Goal: Task Accomplishment & Management: Use online tool/utility

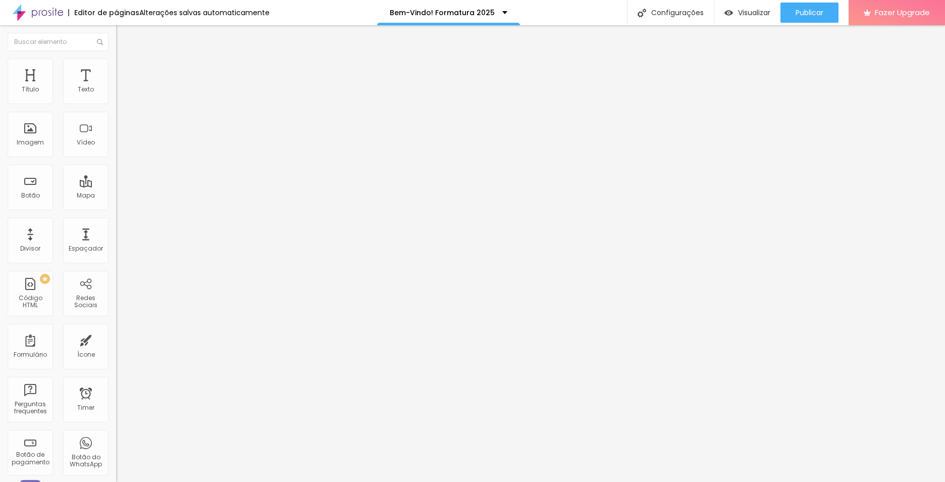
click at [125, 70] on span "Estilo" at bounding box center [133, 65] width 16 height 9
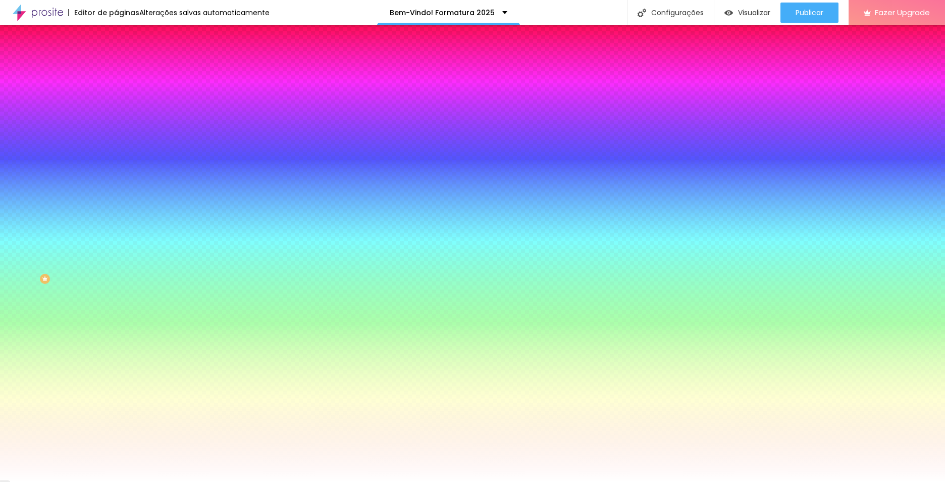
click at [116, 69] on li "Avançado" at bounding box center [174, 74] width 116 height 10
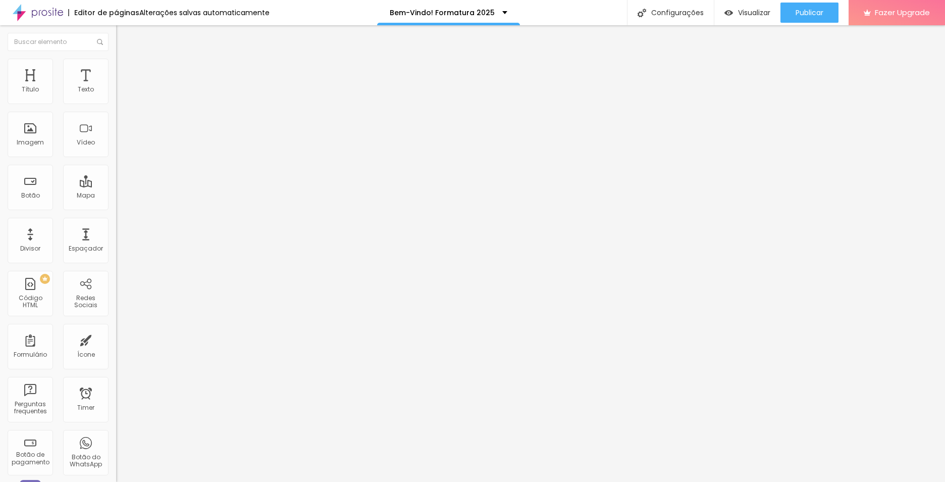
click at [116, 69] on li "Estilo" at bounding box center [174, 64] width 116 height 10
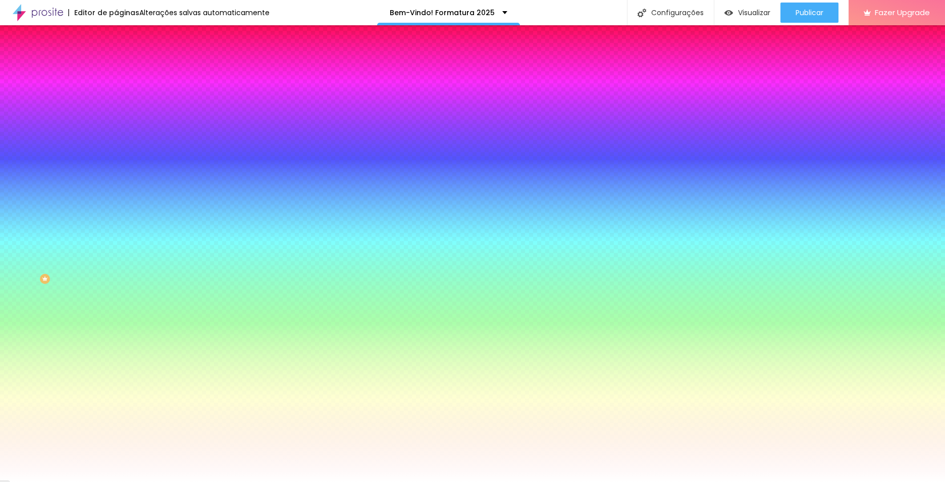
click at [125, 60] on span "Conteúdo" at bounding box center [140, 55] width 31 height 9
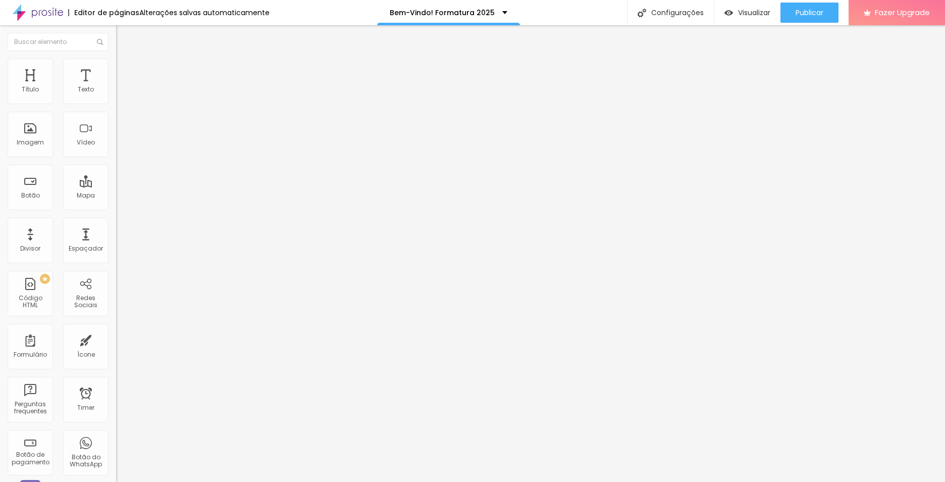
drag, startPoint x: 50, startPoint y: 114, endPoint x: -19, endPoint y: 114, distance: 69.7
click at [0, 114] on html "Editor de páginas Alterações salvas automaticamente Bem-Vindo! Formatura 2025 C…" at bounding box center [472, 241] width 945 height 482
type input "Entre no Grupo"
click at [116, 129] on img at bounding box center [119, 125] width 7 height 7
click at [116, 121] on img at bounding box center [119, 117] width 7 height 7
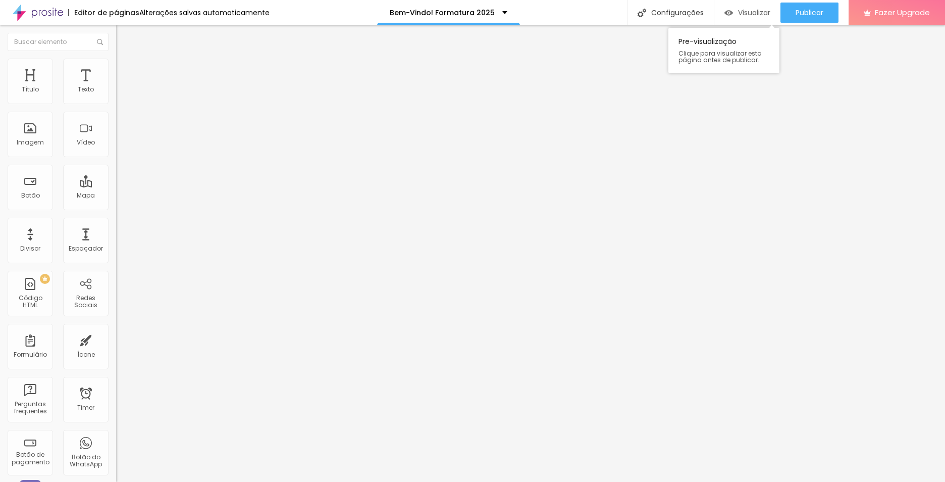
click at [744, 12] on span "Visualizar" at bounding box center [754, 13] width 32 height 8
drag, startPoint x: 63, startPoint y: 117, endPoint x: 10, endPoint y: 110, distance: 53.9
click at [116, 95] on input "Entre no Grupo" at bounding box center [176, 90] width 121 height 10
click at [741, 13] on span "Visualizar" at bounding box center [754, 13] width 32 height 8
click at [116, 69] on img at bounding box center [120, 73] width 9 height 9
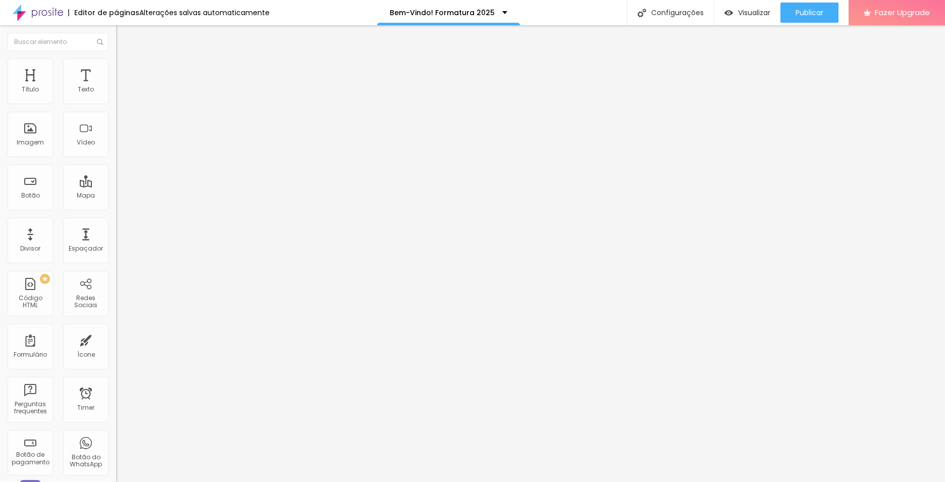
click at [124, 36] on img "button" at bounding box center [128, 37] width 8 height 8
click at [35, 131] on div "Imagem" at bounding box center [30, 134] width 45 height 45
click at [23, 136] on div "Imagem" at bounding box center [30, 134] width 45 height 45
click at [125, 68] on span "Estilo" at bounding box center [133, 65] width 16 height 9
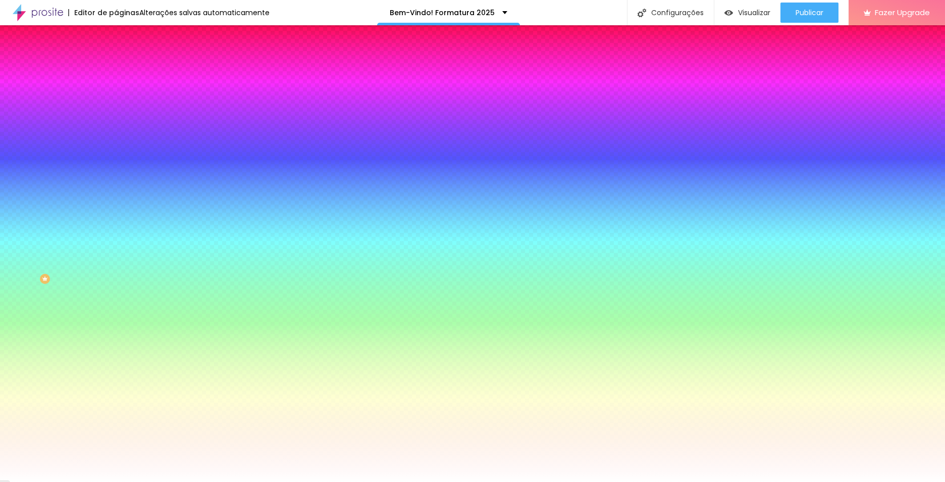
click at [125, 71] on span "Avançado" at bounding box center [141, 75] width 33 height 9
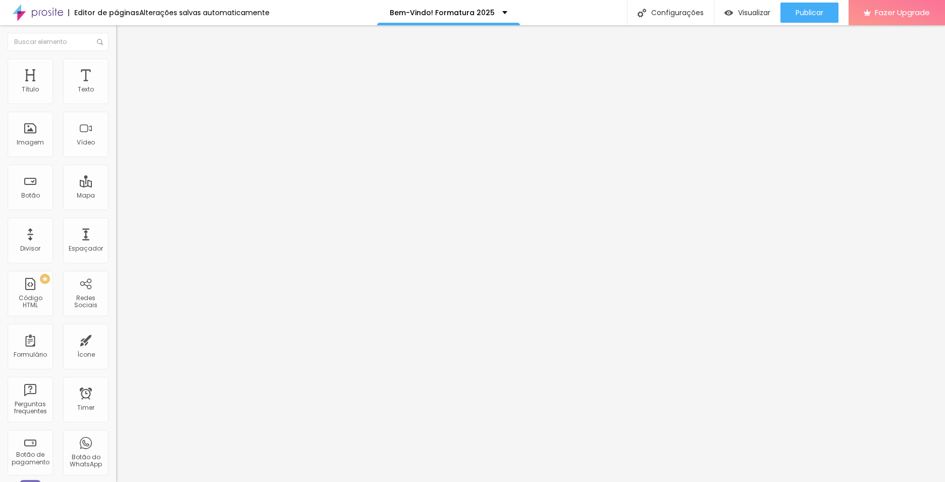
click at [125, 70] on span "Estilo" at bounding box center [133, 65] width 16 height 9
click at [116, 73] on ul "Conteúdo Estilo Avançado" at bounding box center [174, 63] width 116 height 30
click at [116, 66] on li "Estilo" at bounding box center [174, 64] width 116 height 10
click at [116, 69] on img at bounding box center [120, 73] width 9 height 9
click at [116, 58] on img at bounding box center [120, 52] width 9 height 9
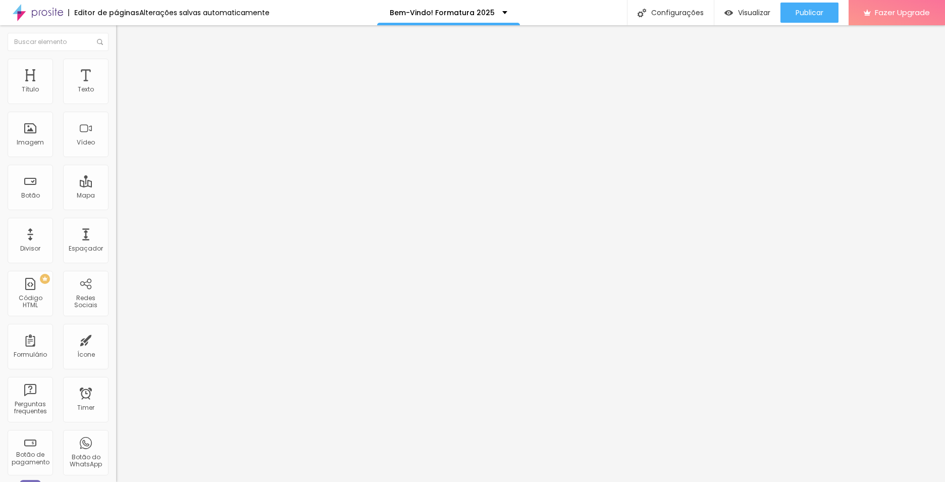
click at [116, 158] on span "Original" at bounding box center [128, 153] width 24 height 9
click at [746, 15] on span "Visualizar" at bounding box center [754, 13] width 32 height 8
click at [116, 86] on div "Trocar imagem" at bounding box center [174, 82] width 116 height 7
click at [116, 222] on div "Trocar imagem Descrição da imagem (Alt) Alinhamento Proporção Original Cinema 1…" at bounding box center [174, 155] width 116 height 152
click at [116, 69] on li "Avançado" at bounding box center [174, 74] width 116 height 10
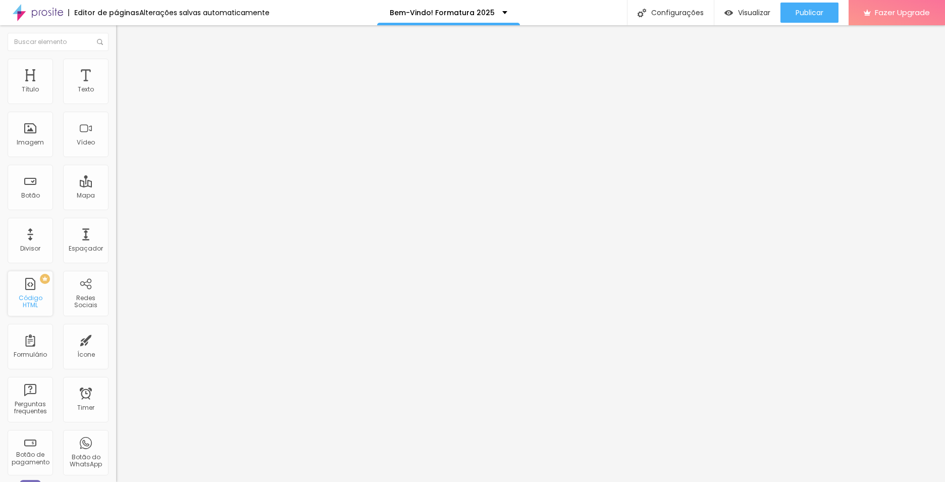
click at [31, 295] on div "PREMIUM Código HTML" at bounding box center [30, 293] width 45 height 45
click at [116, 87] on span "Trocar imagem" at bounding box center [143, 82] width 55 height 9
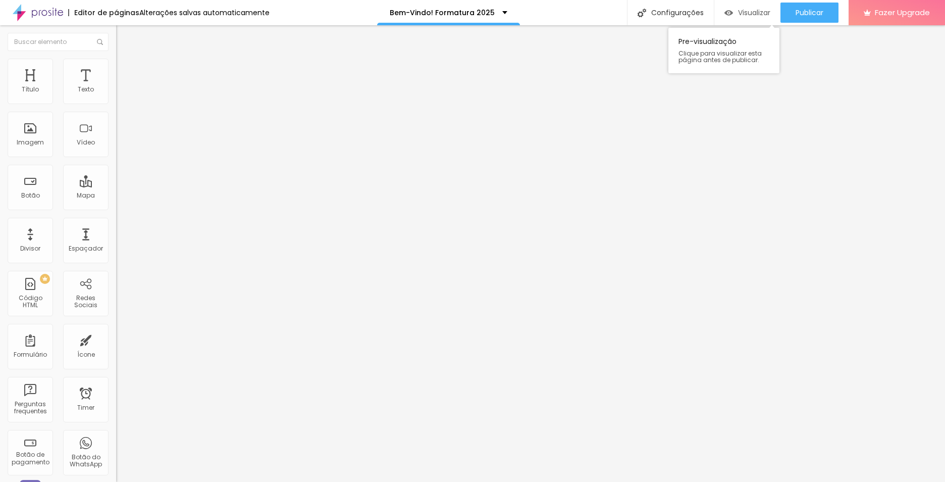
click at [750, 14] on span "Visualizar" at bounding box center [754, 13] width 32 height 8
click at [125, 70] on span "Estilo" at bounding box center [133, 65] width 16 height 9
type input "130"
type input "110"
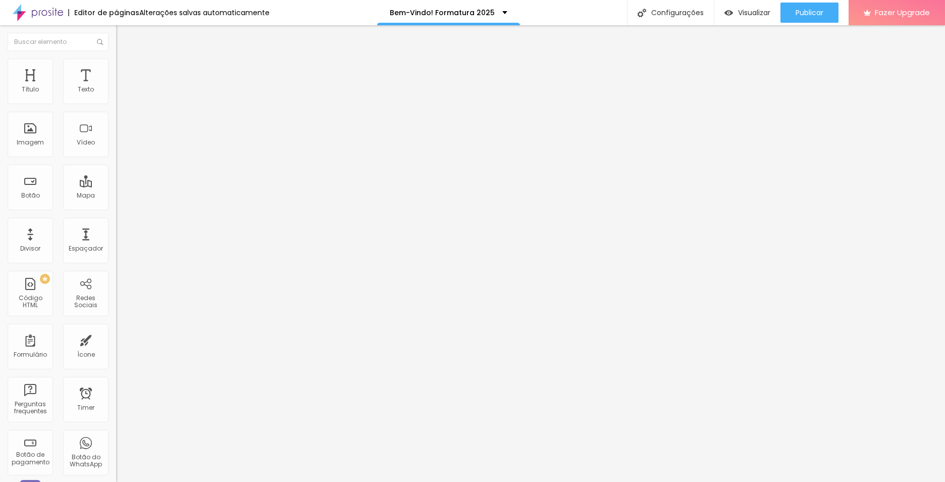
type input "110"
type input "100"
type input "80"
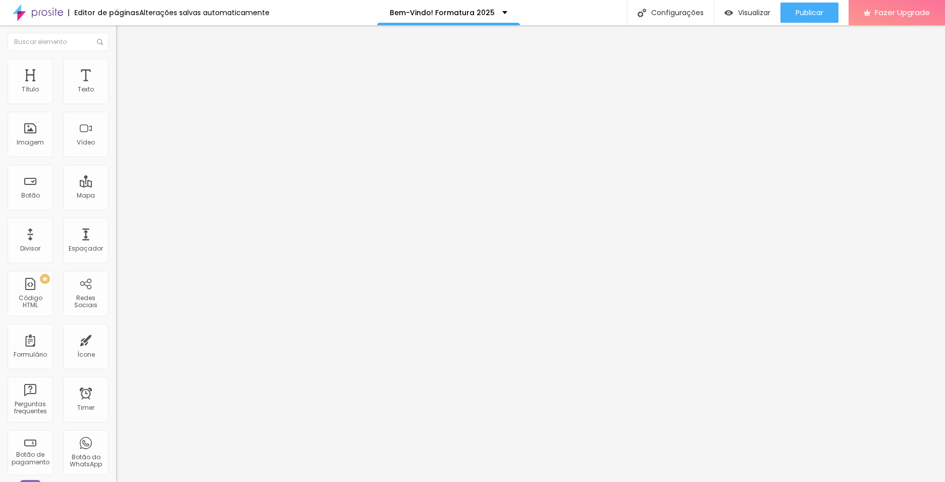
click at [116, 103] on input "range" at bounding box center [148, 99] width 65 height 8
click at [116, 69] on li "Avançado" at bounding box center [174, 74] width 116 height 10
click at [125, 60] on span "Conteúdo" at bounding box center [140, 55] width 31 height 9
click at [125, 70] on span "Estilo" at bounding box center [133, 65] width 16 height 9
click at [125, 72] on span "Avançado" at bounding box center [141, 75] width 33 height 9
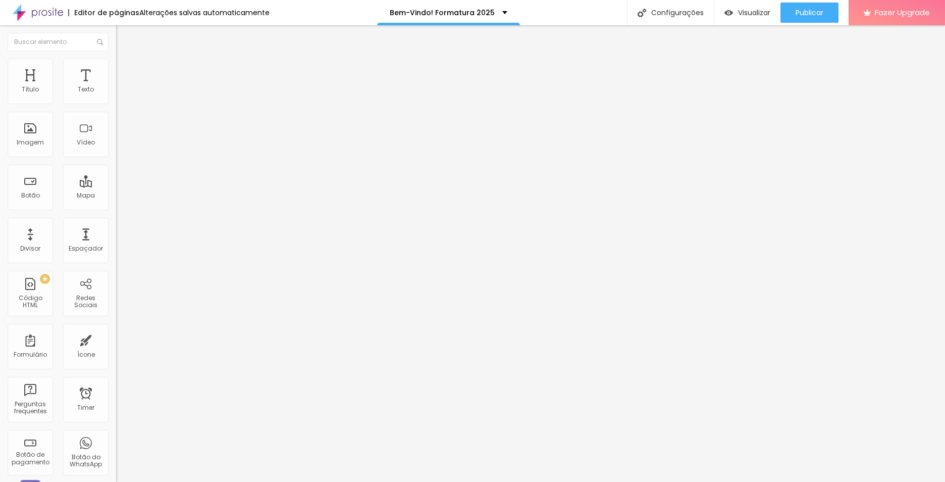
click at [116, 59] on li "Conteúdo" at bounding box center [174, 53] width 116 height 10
click at [116, 86] on div "Trocar imagem" at bounding box center [174, 82] width 116 height 7
click at [116, 158] on span "Original" at bounding box center [128, 153] width 24 height 9
click at [116, 65] on img at bounding box center [120, 63] width 9 height 9
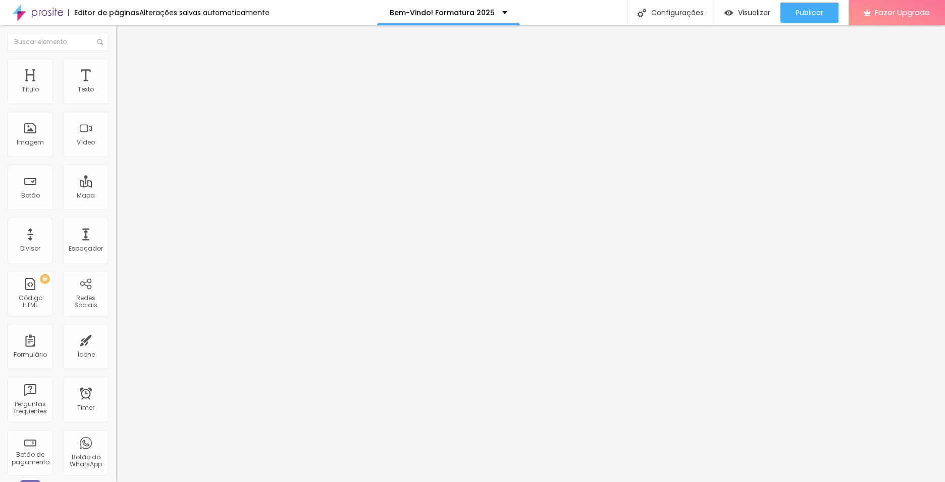
type input "70"
type input "60"
type input "70"
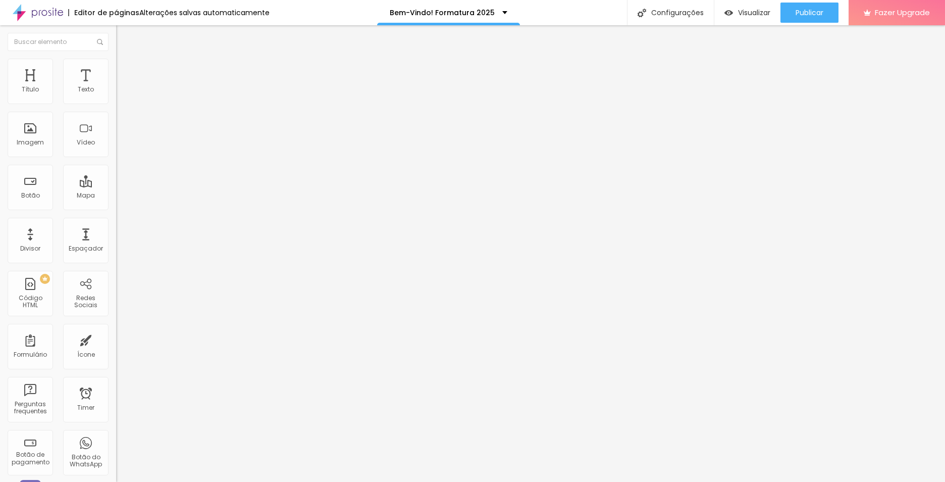
type input "70"
type input "80"
type input "90"
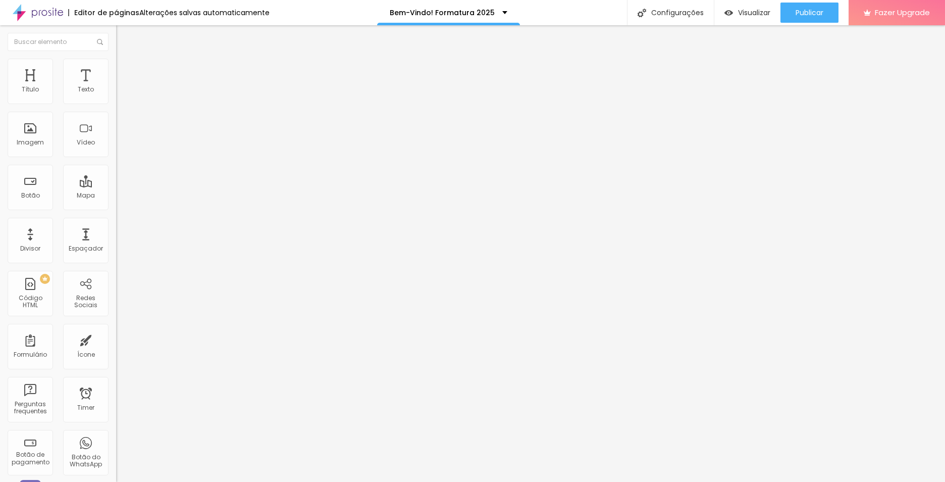
click at [116, 103] on input "range" at bounding box center [148, 99] width 65 height 8
click at [116, 65] on img at bounding box center [120, 63] width 9 height 9
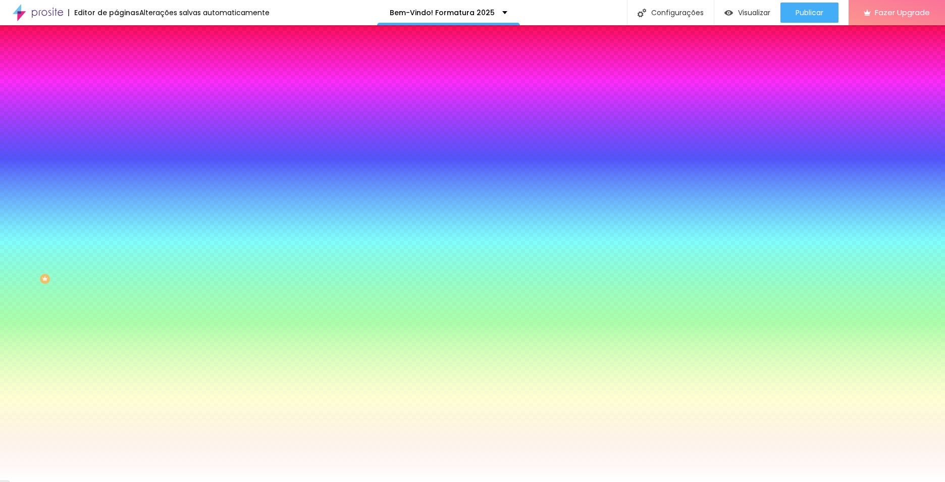
drag, startPoint x: 85, startPoint y: 99, endPoint x: 111, endPoint y: 99, distance: 26.3
click at [116, 99] on div "Cor de fundo Voltar ao padrão #FFFFFF 0 Borda arredondada" at bounding box center [174, 164] width 116 height 171
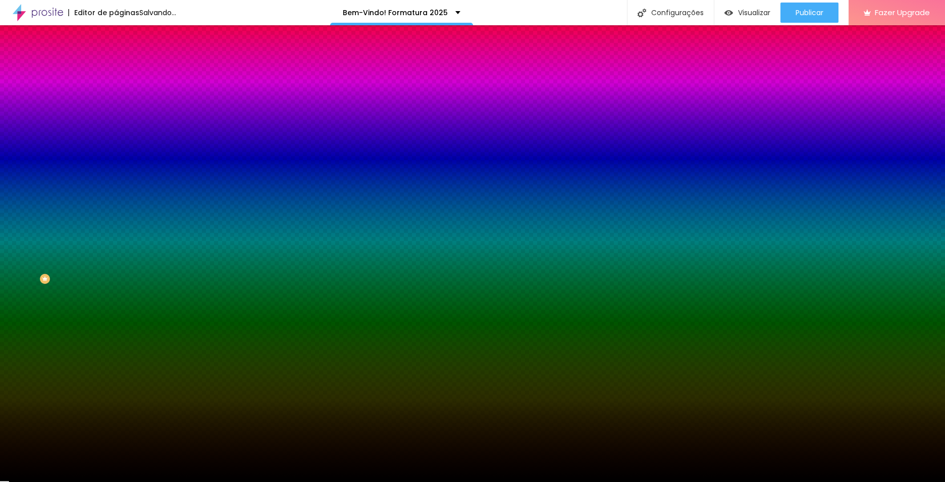
type input "#000000"
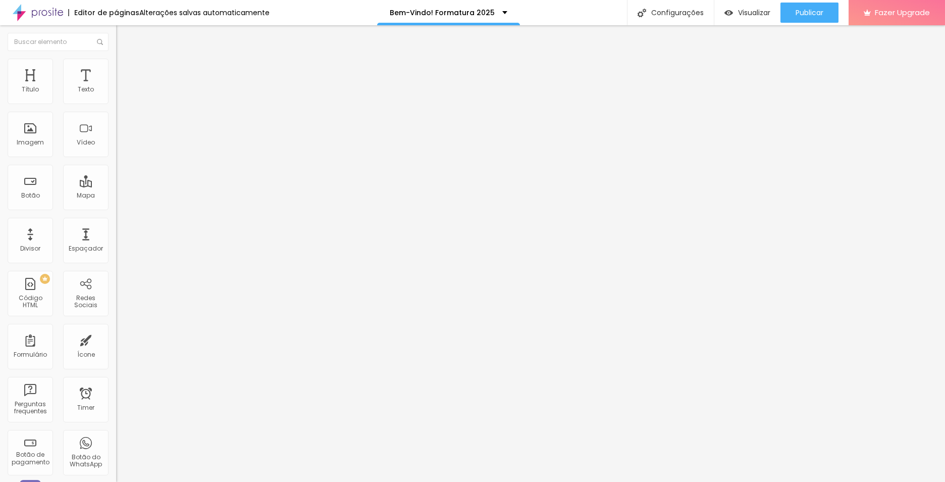
click at [116, 86] on div "Trocar imagem" at bounding box center [174, 82] width 116 height 7
click at [116, 87] on span "Trocar imagem" at bounding box center [143, 82] width 55 height 9
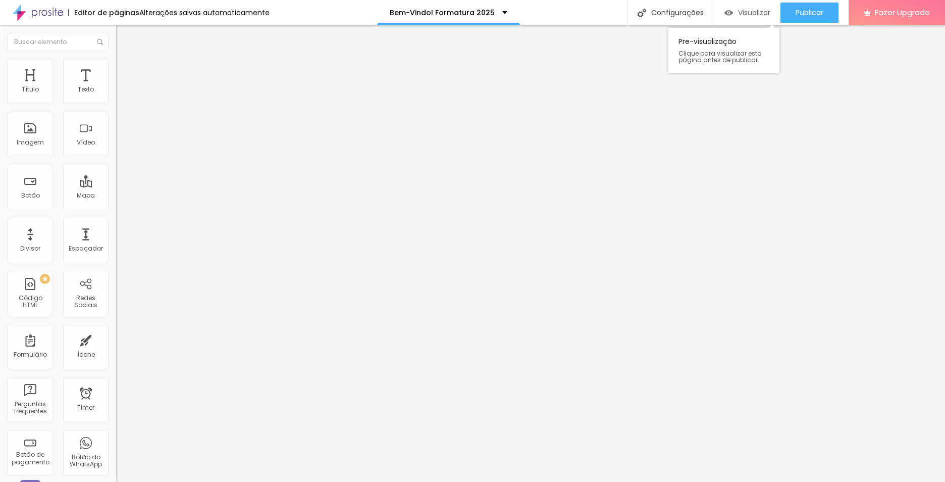
click at [744, 17] on span "Visualizar" at bounding box center [754, 13] width 32 height 8
click at [116, 69] on li "Avançado" at bounding box center [174, 74] width 116 height 10
drag, startPoint x: 66, startPoint y: 95, endPoint x: 35, endPoint y: 96, distance: 30.8
click at [116, 196] on div at bounding box center [174, 200] width 116 height 9
type input "5"
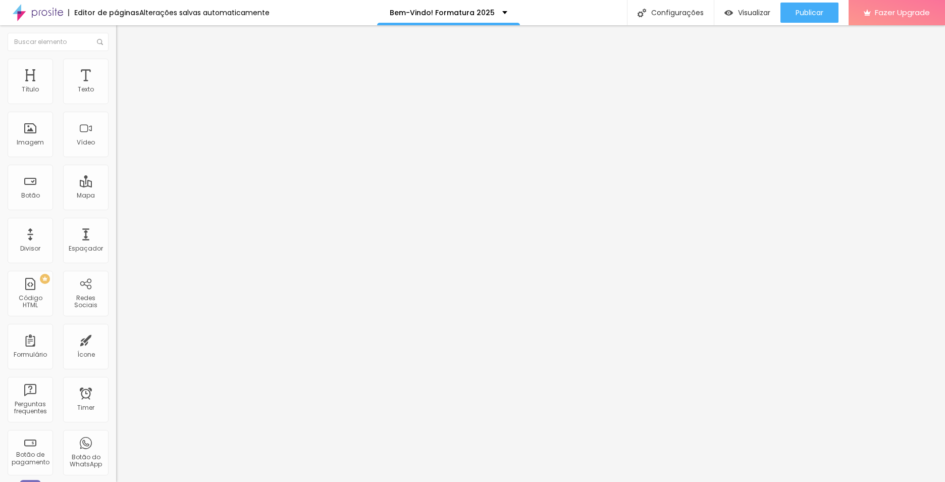
type input "5"
click at [116, 196] on input "range" at bounding box center [148, 200] width 65 height 8
type input "0"
drag, startPoint x: 36, startPoint y: 98, endPoint x: 14, endPoint y: 94, distance: 22.0
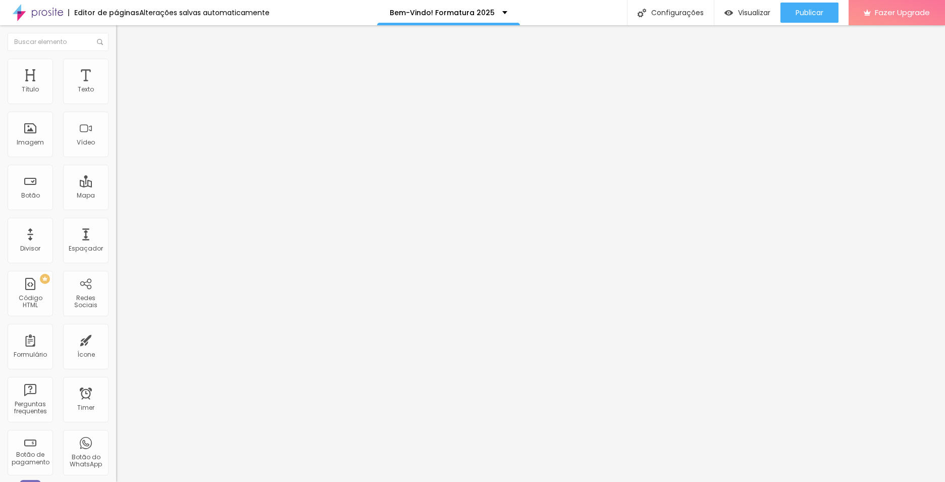
type input "0"
click at [116, 196] on input "range" at bounding box center [148, 200] width 65 height 8
drag, startPoint x: 20, startPoint y: 98, endPoint x: 12, endPoint y: 98, distance: 8.1
click at [116, 196] on input "range" at bounding box center [148, 200] width 65 height 8
type input "0"
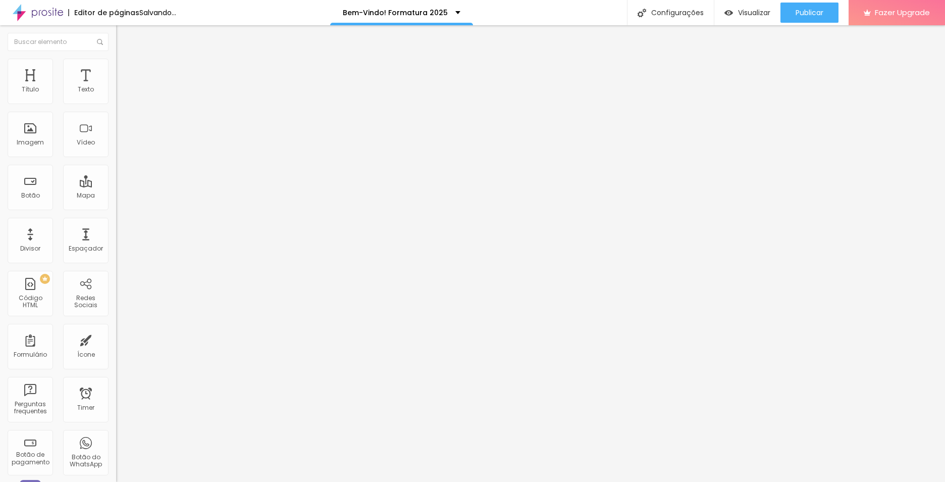
type input "0"
drag, startPoint x: 26, startPoint y: 117, endPoint x: 9, endPoint y: 114, distance: 16.9
type input "0"
click at [116, 339] on input "range" at bounding box center [148, 343] width 65 height 8
click at [751, 13] on span "Visualizar" at bounding box center [754, 13] width 32 height 8
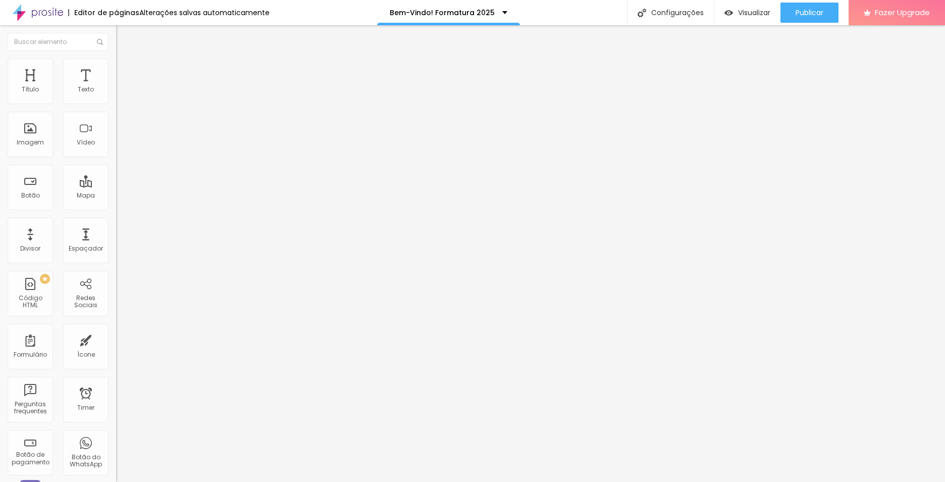
click at [116, 136] on img at bounding box center [119, 132] width 7 height 7
click at [745, 9] on span "Visualizar" at bounding box center [754, 13] width 32 height 8
click at [116, 95] on span "Titulo 2" at bounding box center [132, 89] width 33 height 13
click at [125, 96] on span "Titulo 2" at bounding box center [141, 90] width 33 height 13
click at [116, 87] on span "Titulo 1" at bounding box center [132, 80] width 33 height 14
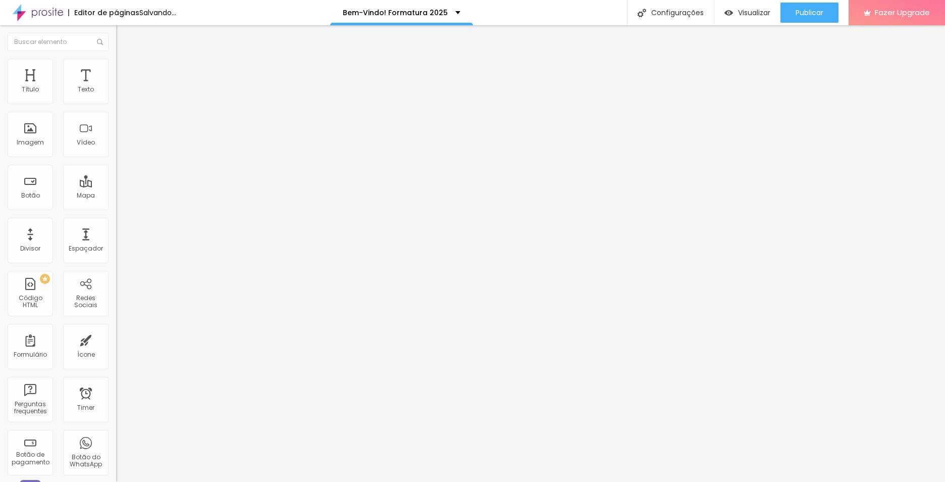
type input "51"
type input "50"
type input "47"
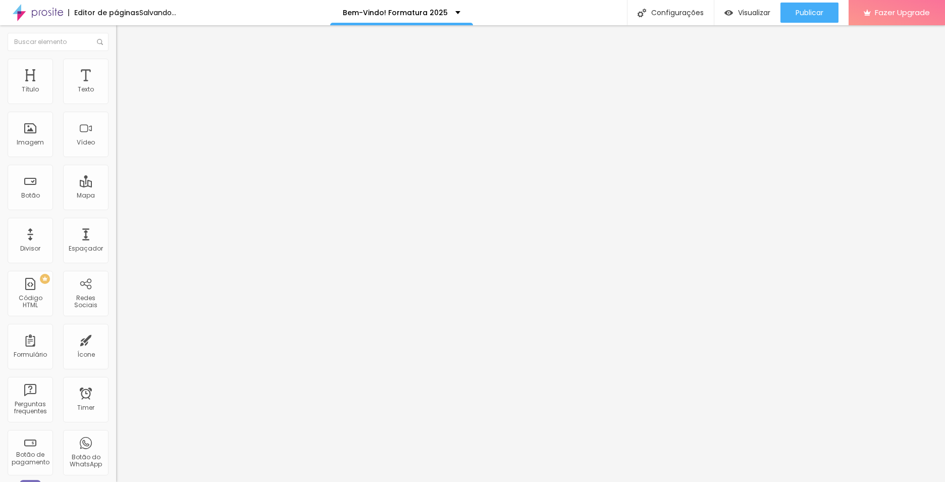
type input "47"
type input "45"
type input "44"
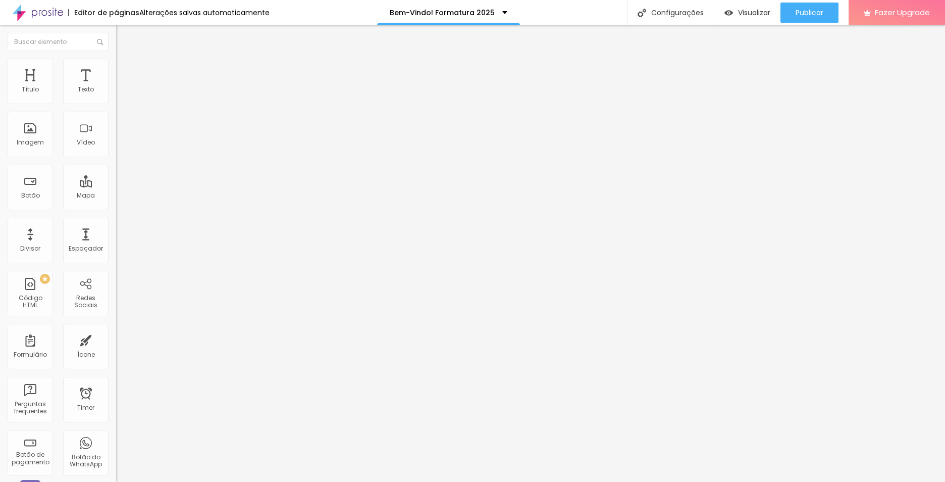
type input "42"
drag, startPoint x: 50, startPoint y: 211, endPoint x: 44, endPoint y: 212, distance: 6.6
type input "42"
click at [116, 238] on input "range" at bounding box center [148, 242] width 65 height 8
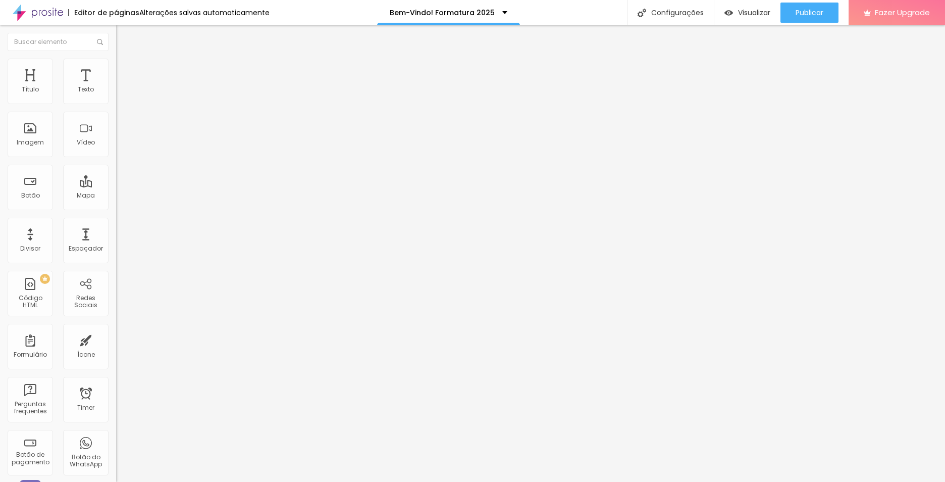
click at [116, 184] on div "Editar Texto Estilo Avançado 22 Tamanho do texto 0 Espaço entre letras 1.3 Altu…" at bounding box center [174, 253] width 116 height 456
click at [749, 14] on span "Visualizar" at bounding box center [754, 13] width 32 height 8
click at [741, 14] on span "Visualizar" at bounding box center [754, 13] width 32 height 8
click at [684, 12] on div "Configurações" at bounding box center [670, 12] width 87 height 25
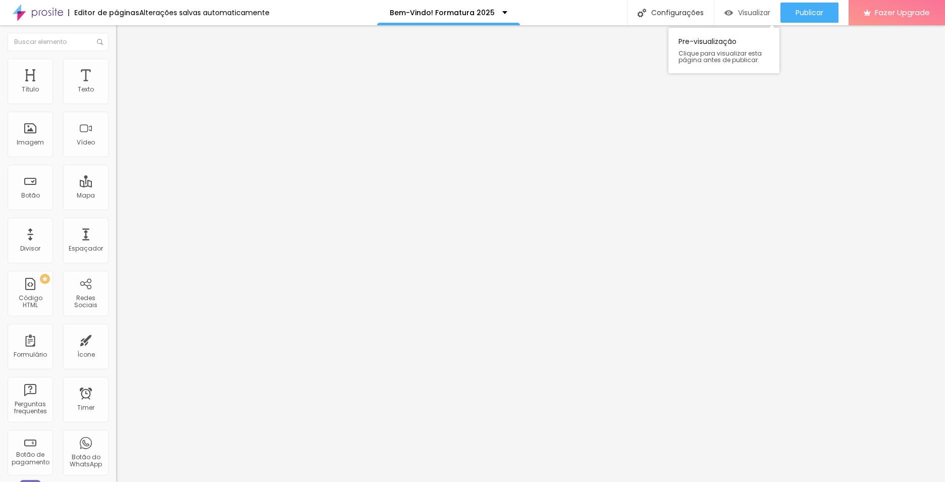
click at [743, 12] on span "Visualizar" at bounding box center [754, 13] width 32 height 8
click at [743, 11] on span "Visualizar" at bounding box center [754, 13] width 32 height 8
click at [116, 69] on li "Estilo" at bounding box center [174, 64] width 116 height 10
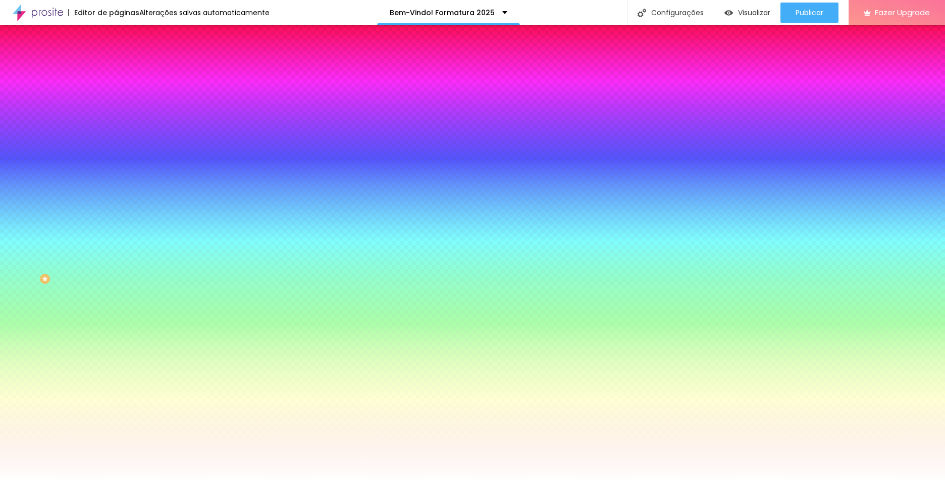
click at [116, 93] on span "Trocar imagem" at bounding box center [143, 88] width 55 height 9
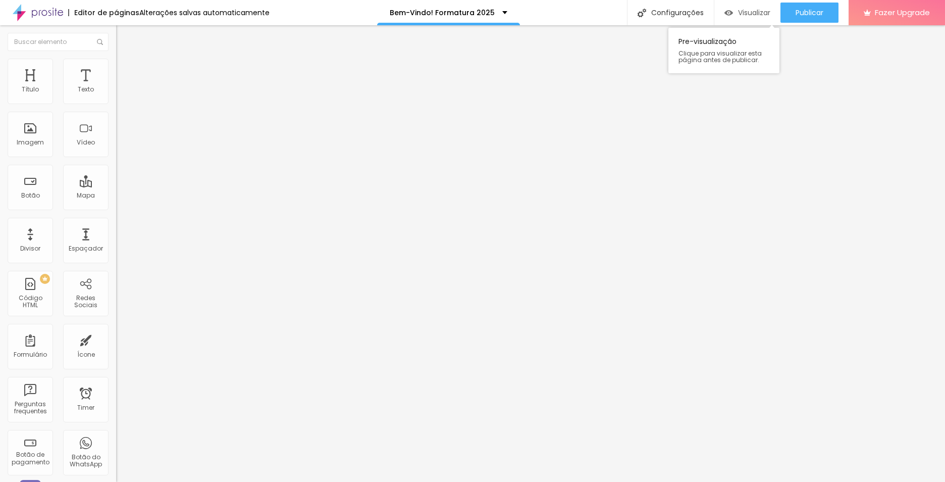
click at [744, 9] on span "Visualizar" at bounding box center [754, 13] width 32 height 8
click at [116, 62] on li "Estilo" at bounding box center [174, 64] width 116 height 10
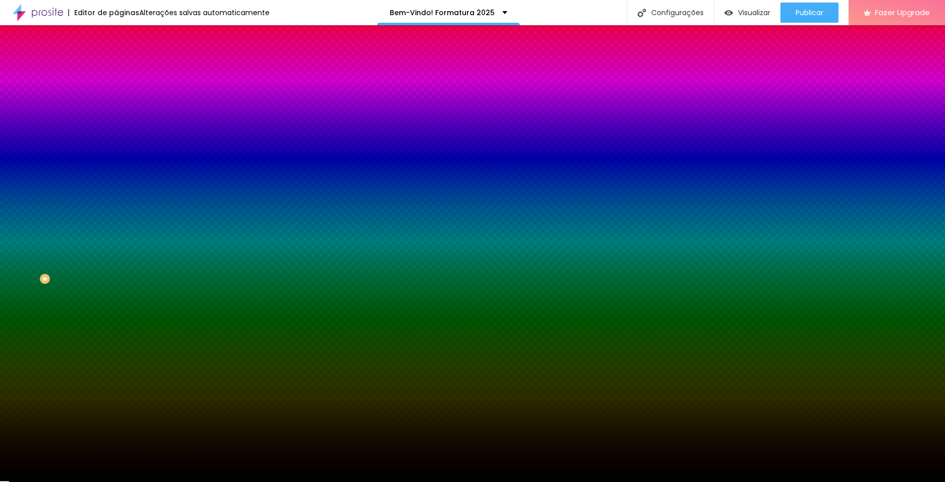
click at [116, 69] on li "Avançado" at bounding box center [174, 74] width 116 height 10
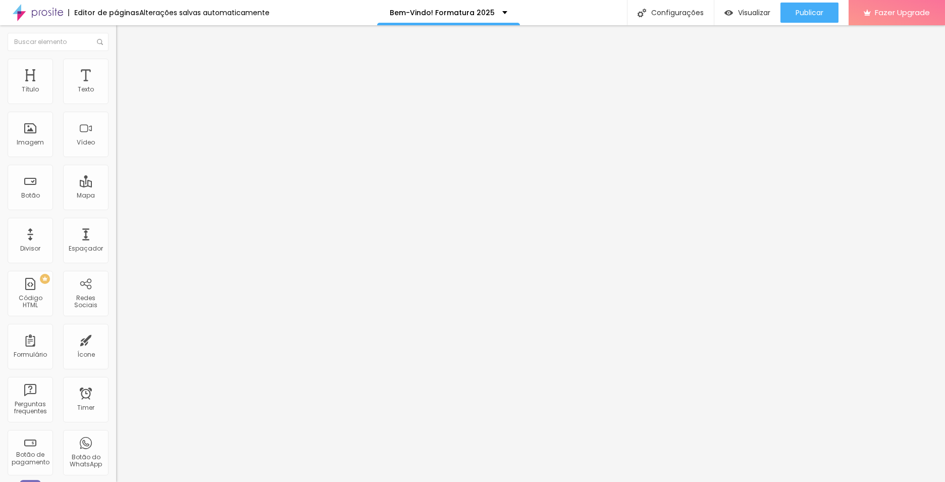
click at [125, 60] on span "Conteúdo" at bounding box center [140, 55] width 31 height 9
click at [125, 68] on span "Estilo" at bounding box center [133, 65] width 16 height 9
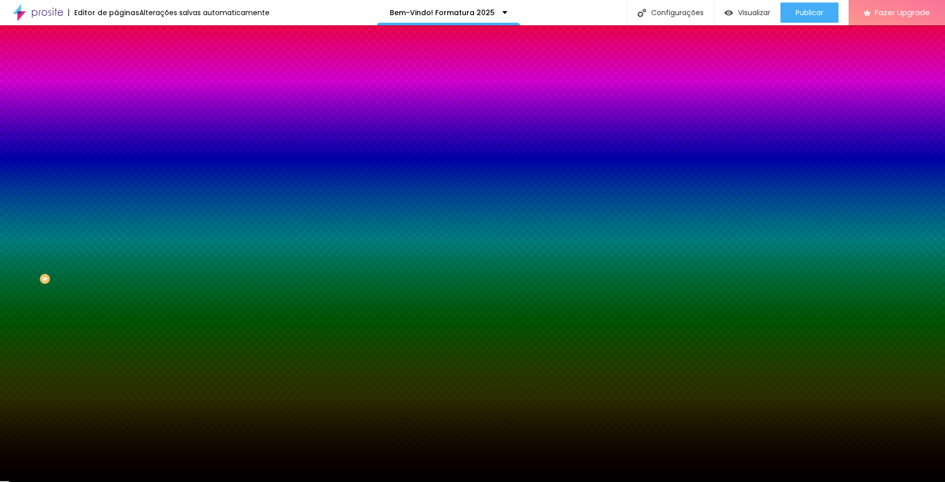
click at [116, 69] on img at bounding box center [120, 73] width 9 height 9
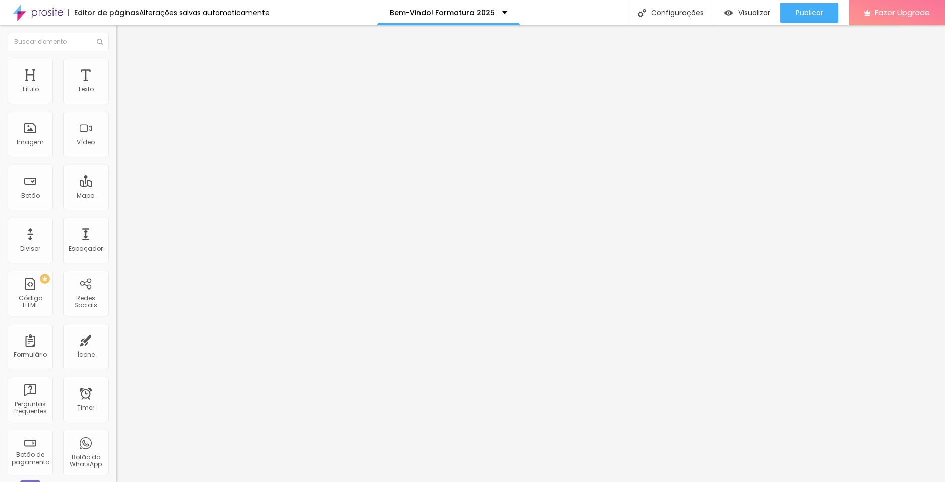
type input "10"
type input "5"
drag, startPoint x: 35, startPoint y: 99, endPoint x: 29, endPoint y: 99, distance: 6.1
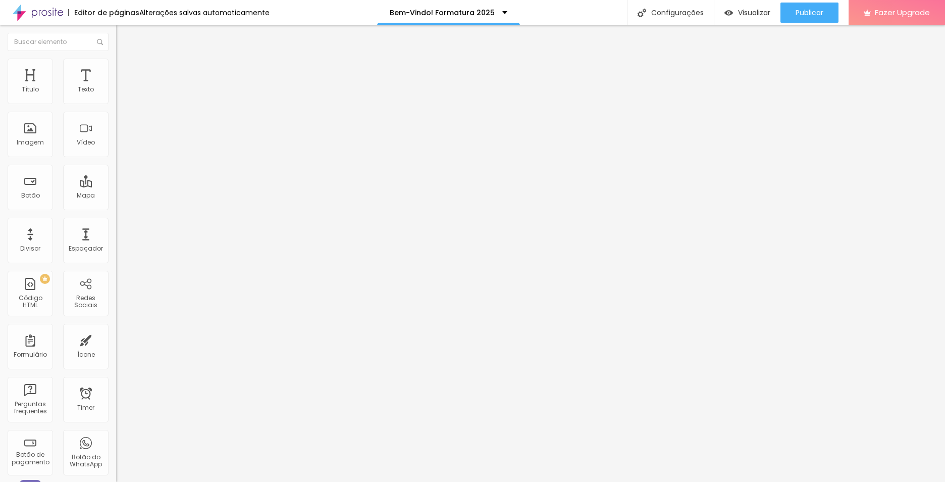
click at [116, 196] on input "range" at bounding box center [148, 200] width 65 height 8
type input "10"
type input "15"
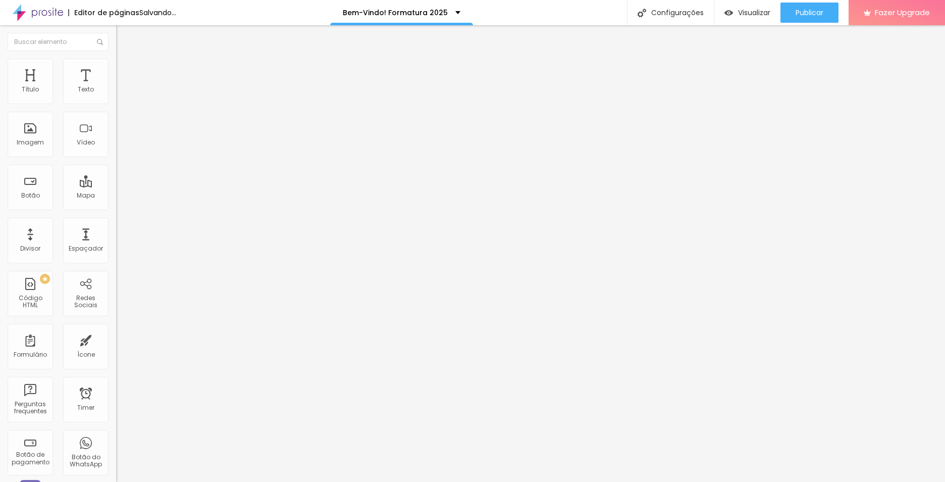
drag, startPoint x: 30, startPoint y: 99, endPoint x: 36, endPoint y: 99, distance: 6.1
type input "15"
click at [116, 196] on input "range" at bounding box center [148, 200] width 65 height 8
click at [748, 16] on span "Visualizar" at bounding box center [754, 13] width 32 height 8
